Goal: Task Accomplishment & Management: Use online tool/utility

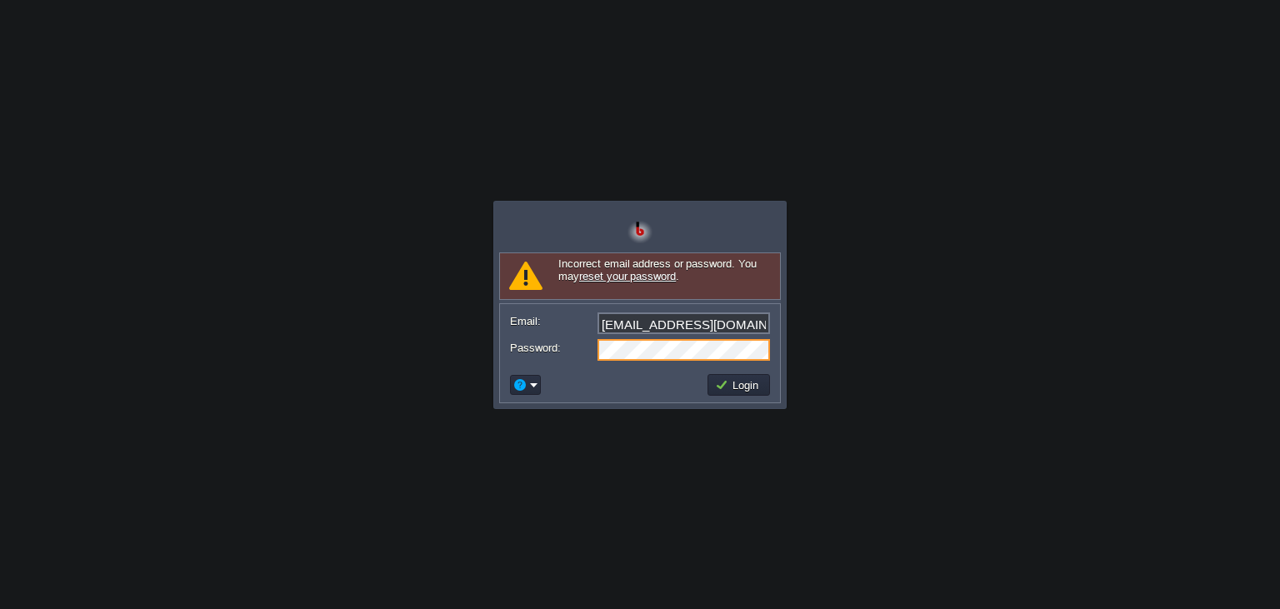
click at [706, 333] on div "[EMAIL_ADDRESS][DOMAIN_NAME]" at bounding box center [640, 324] width 260 height 23
click at [706, 333] on input "[EMAIL_ADDRESS][DOMAIN_NAME]" at bounding box center [684, 324] width 173 height 22
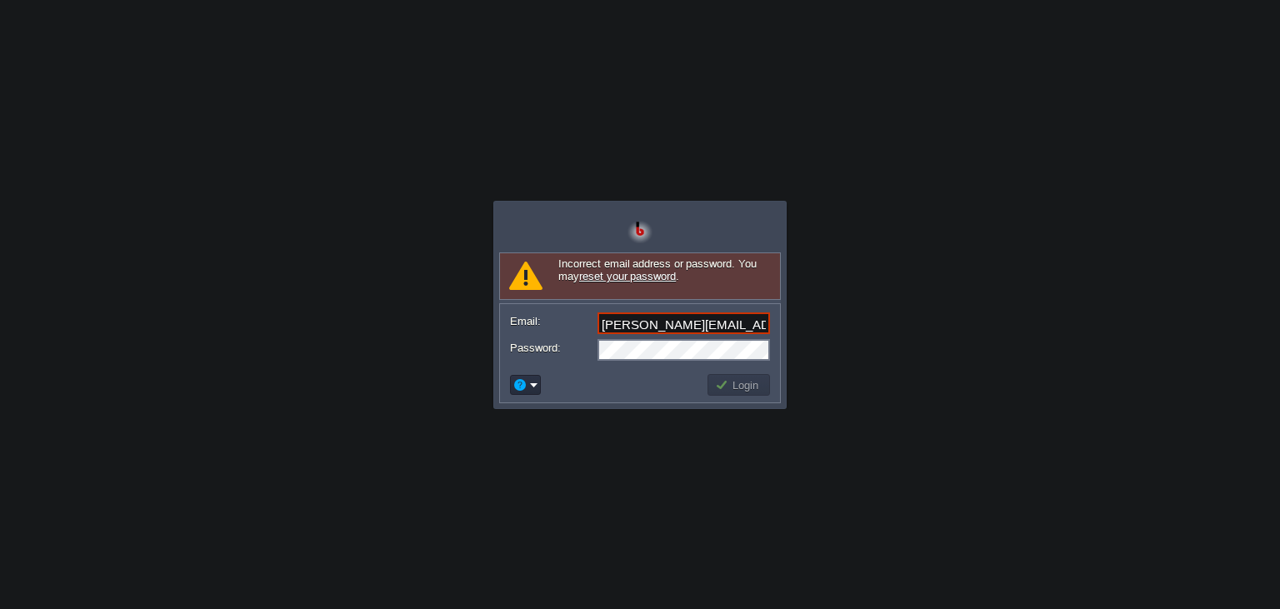
scroll to position [0, 18]
type input "[PERSON_NAME][EMAIL_ADDRESS][DOMAIN_NAME]"
click at [734, 387] on button "Login" at bounding box center [739, 385] width 48 height 15
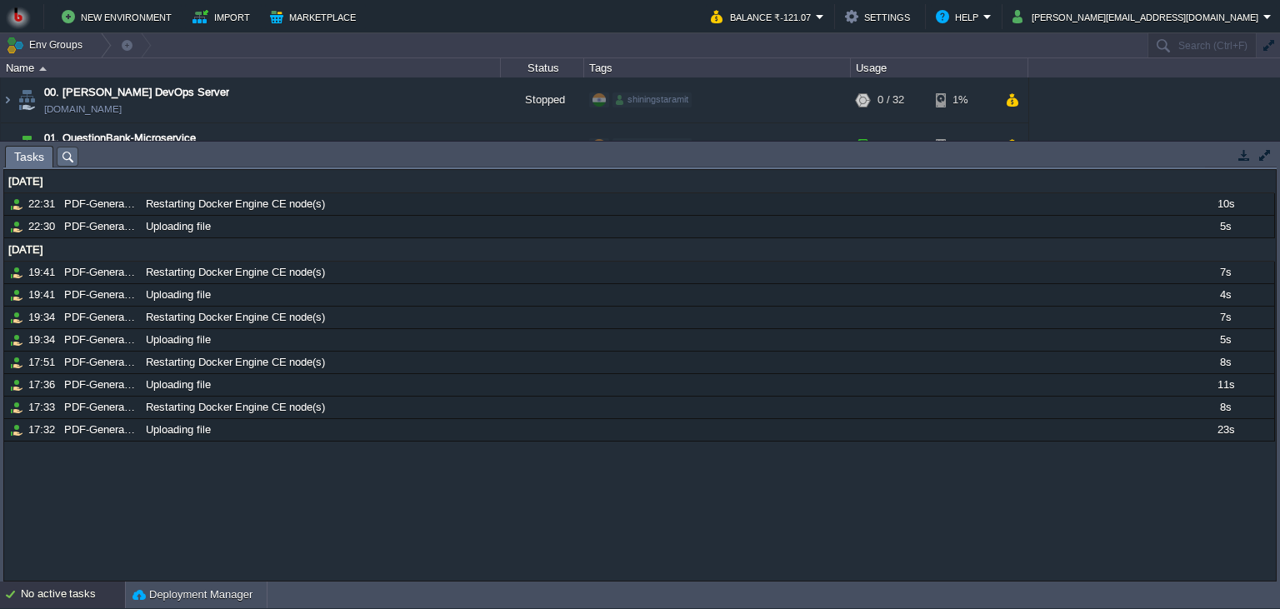
click at [1242, 150] on button "button" at bounding box center [1244, 155] width 15 height 15
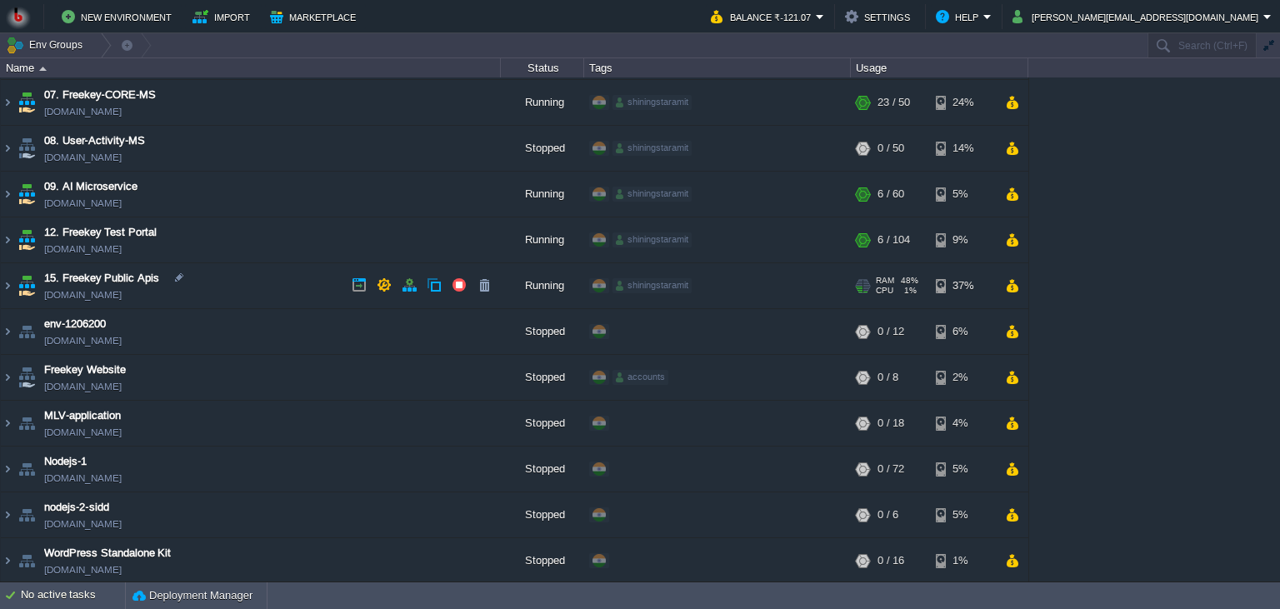
scroll to position [0, 0]
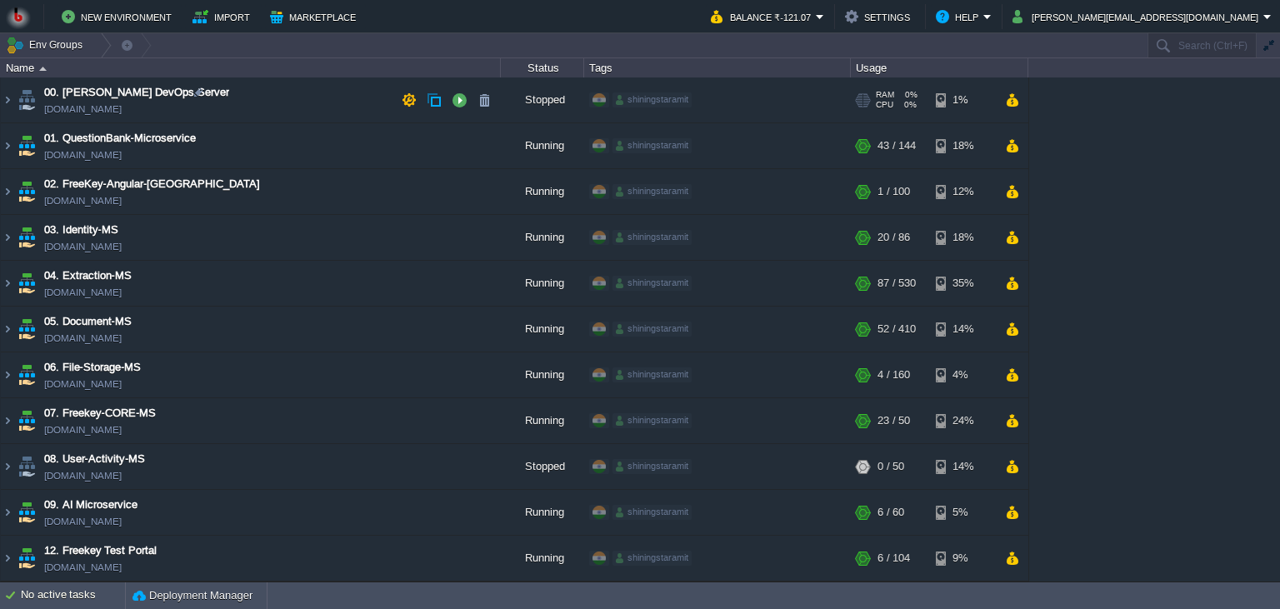
click at [71, 99] on span "00. [PERSON_NAME] DevOps Server" at bounding box center [136, 92] width 185 height 17
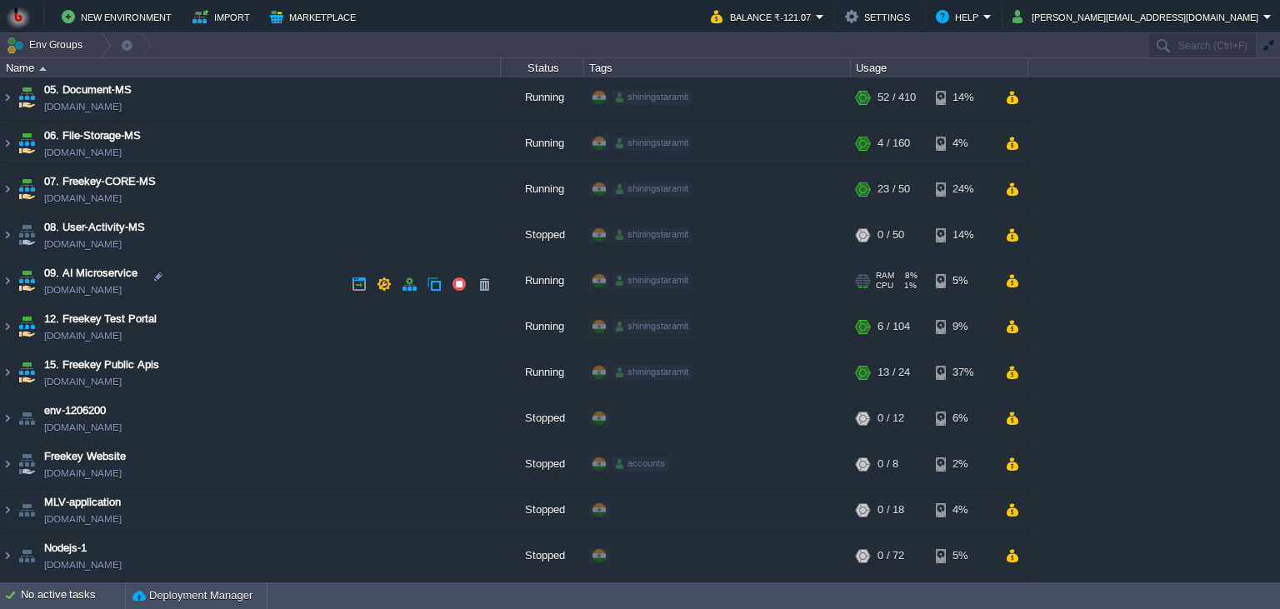
scroll to position [303, 0]
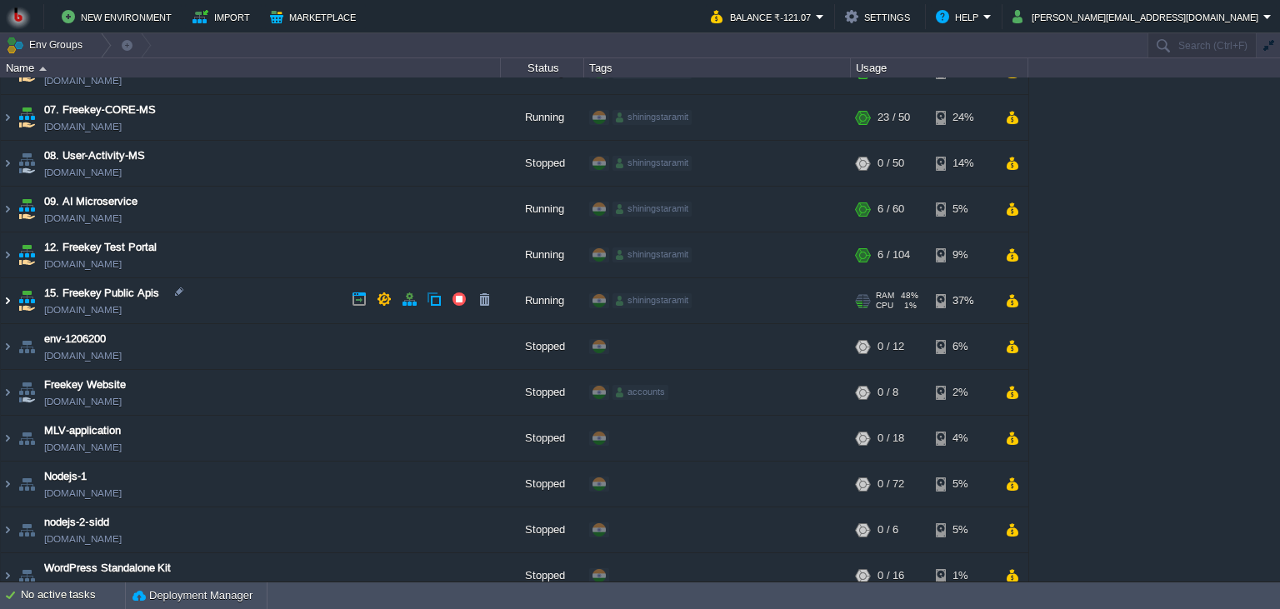
click at [5, 294] on img at bounding box center [7, 300] width 13 height 45
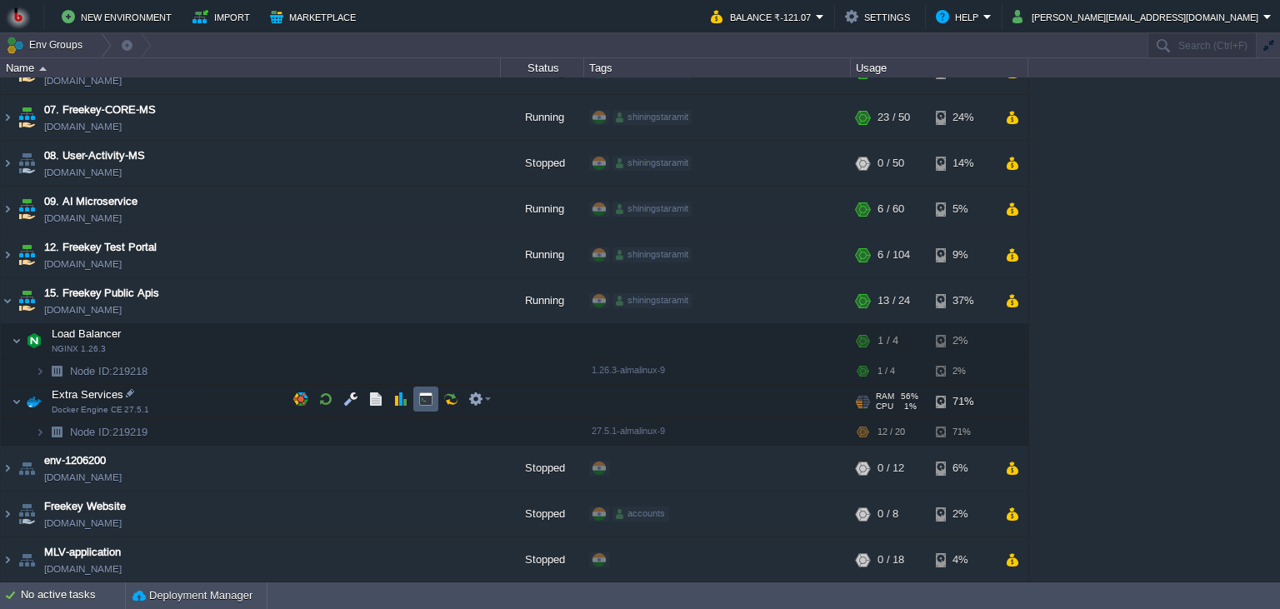
click at [415, 407] on td at bounding box center [425, 399] width 25 height 25
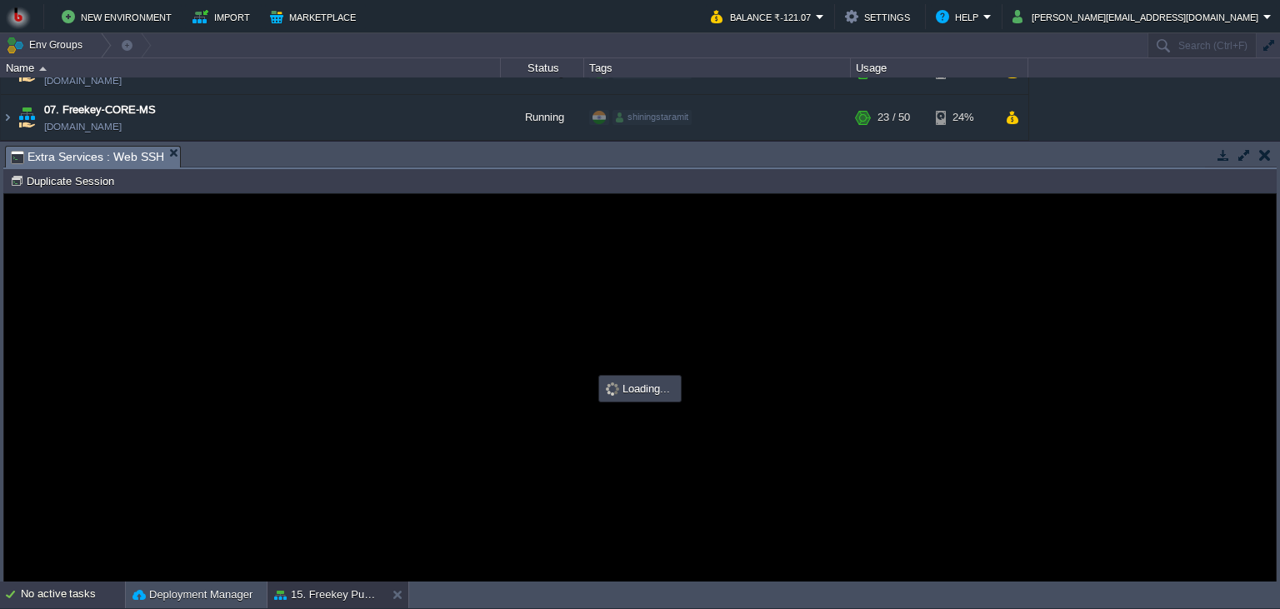
click at [33, 607] on div "No active tasks" at bounding box center [73, 595] width 104 height 27
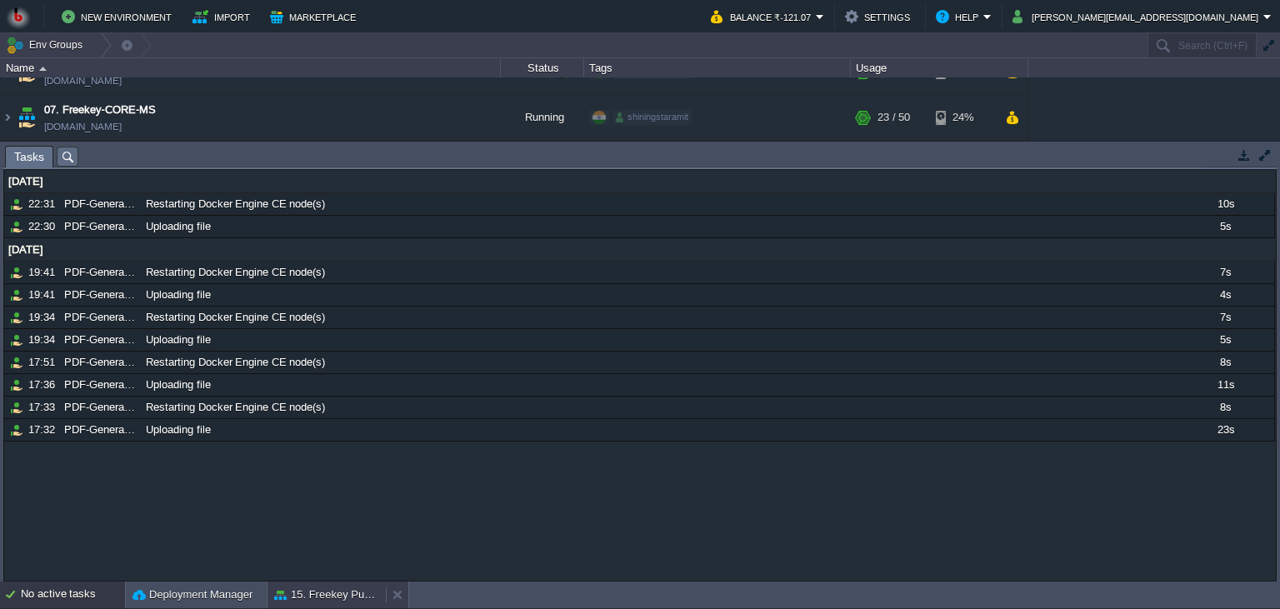
click at [322, 595] on button "15. Freekey Public Apis" at bounding box center [326, 595] width 105 height 17
type input "#000000"
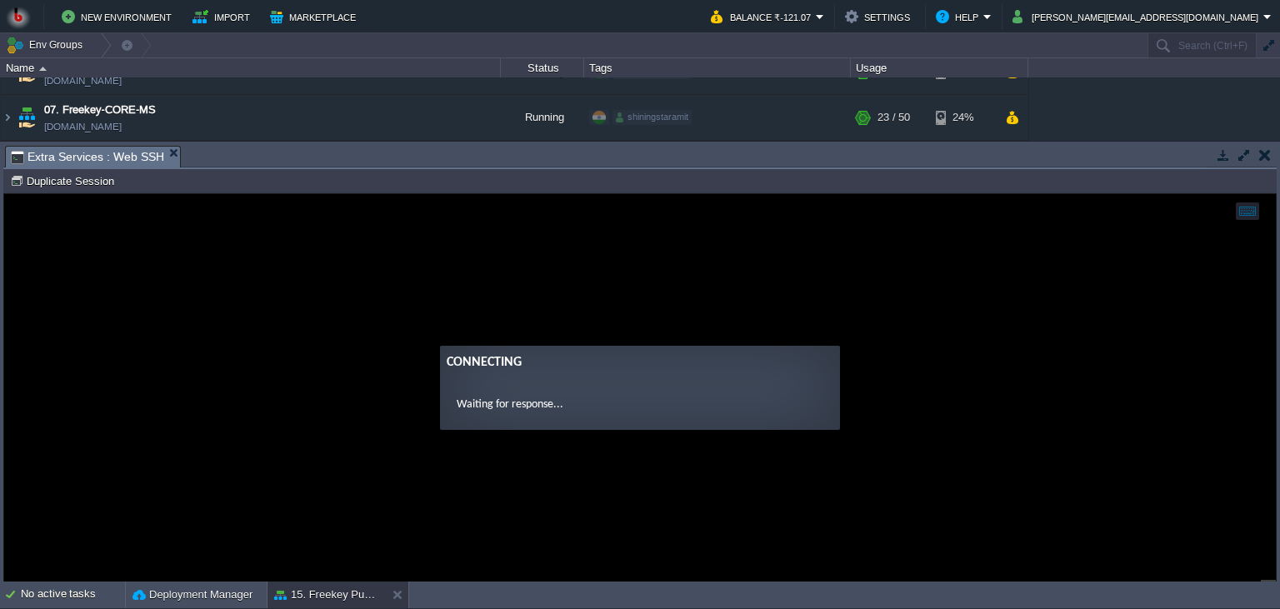
click at [409, 411] on ng-transclude "Connecting Waiting for response..." at bounding box center [640, 388] width 1272 height 84
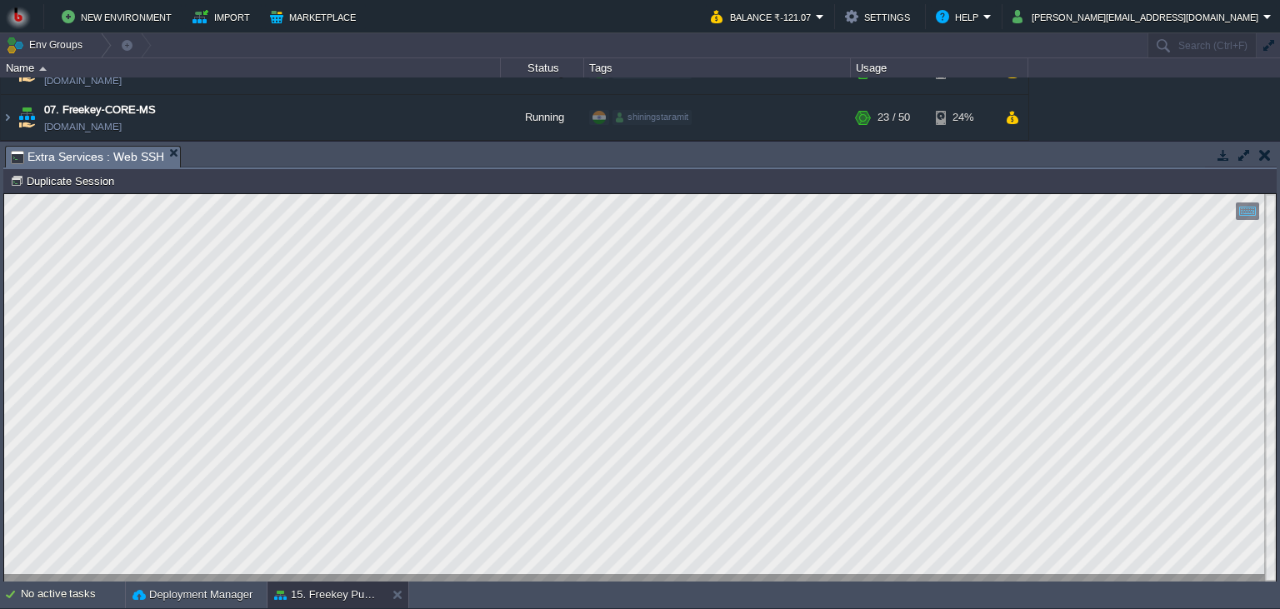
scroll to position [8, 0]
click at [1265, 158] on button "button" at bounding box center [1266, 155] width 12 height 15
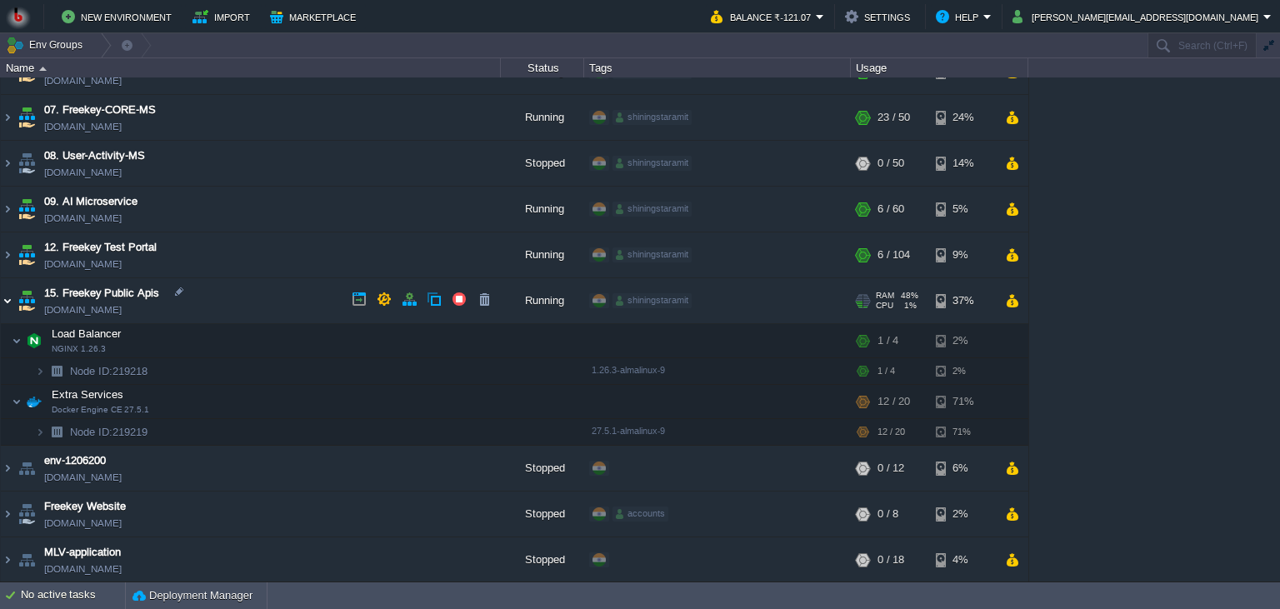
click at [4, 287] on img at bounding box center [7, 300] width 13 height 45
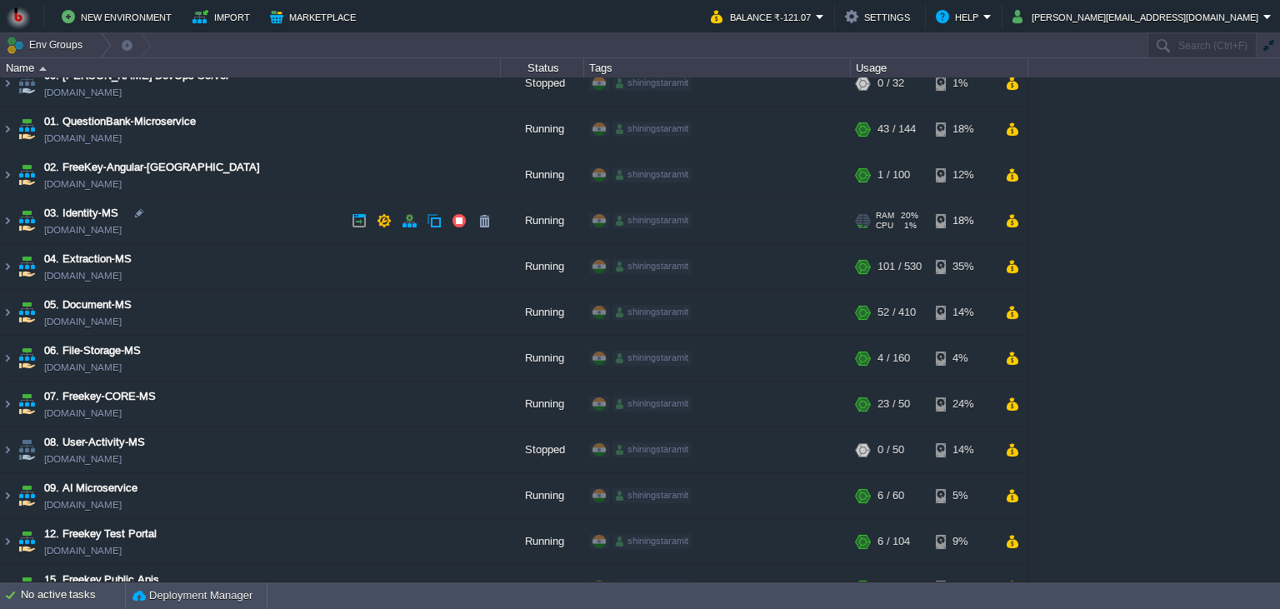
scroll to position [0, 0]
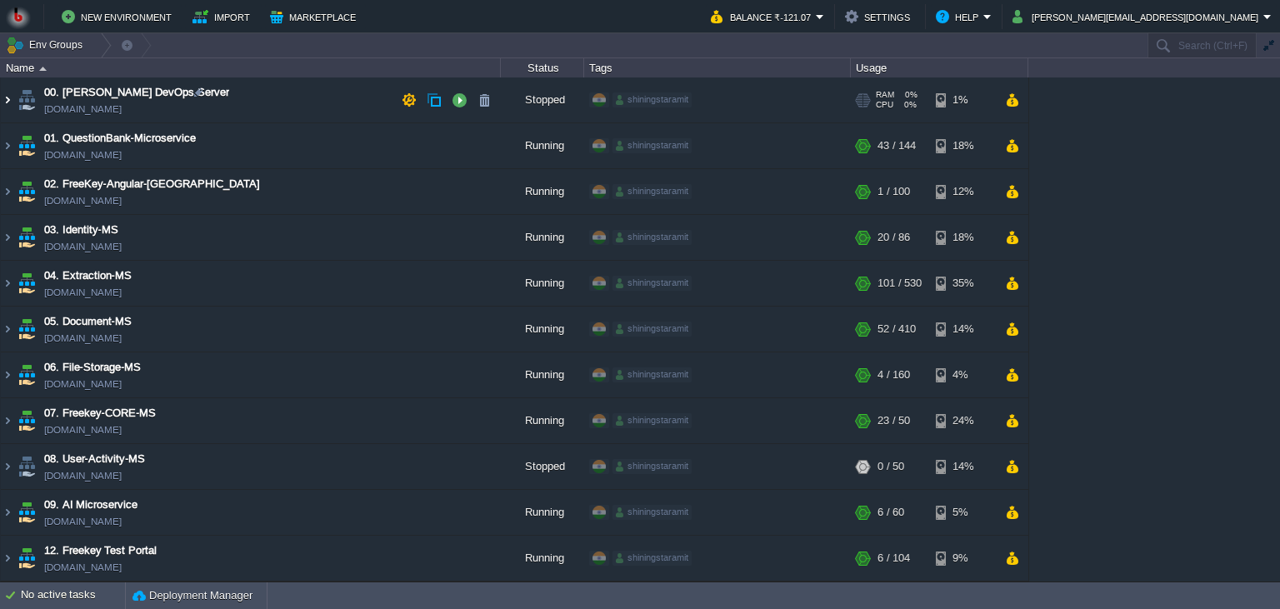
click at [11, 107] on img at bounding box center [7, 100] width 13 height 45
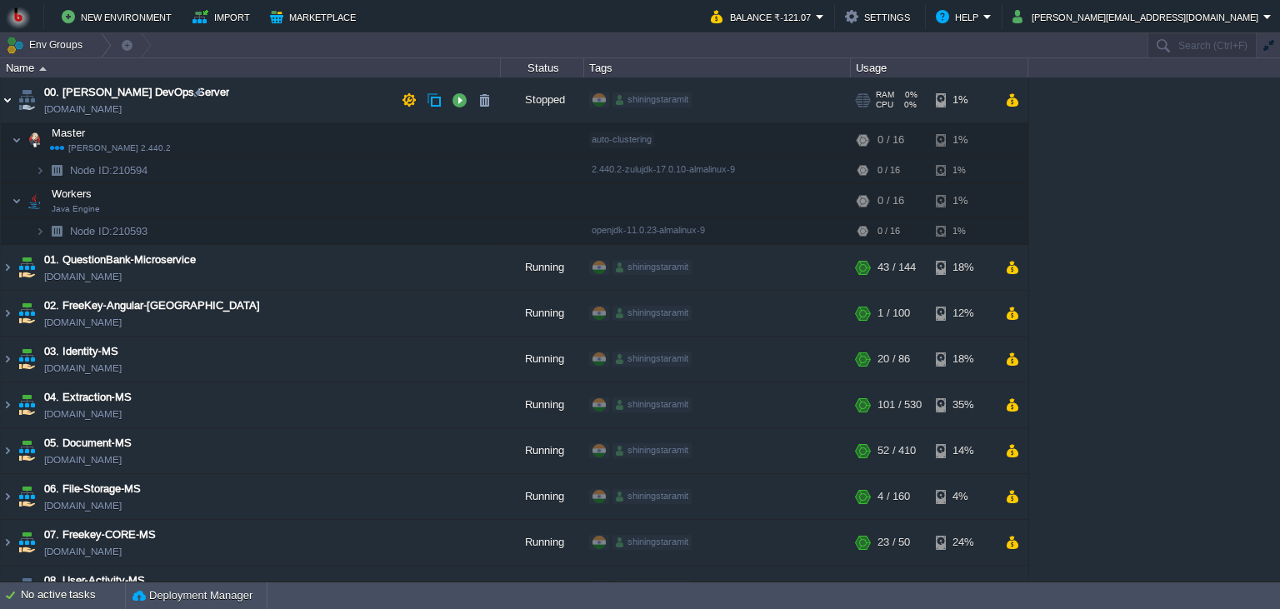
click at [10, 107] on img at bounding box center [7, 100] width 13 height 45
